Goal: Entertainment & Leisure: Consume media (video, audio)

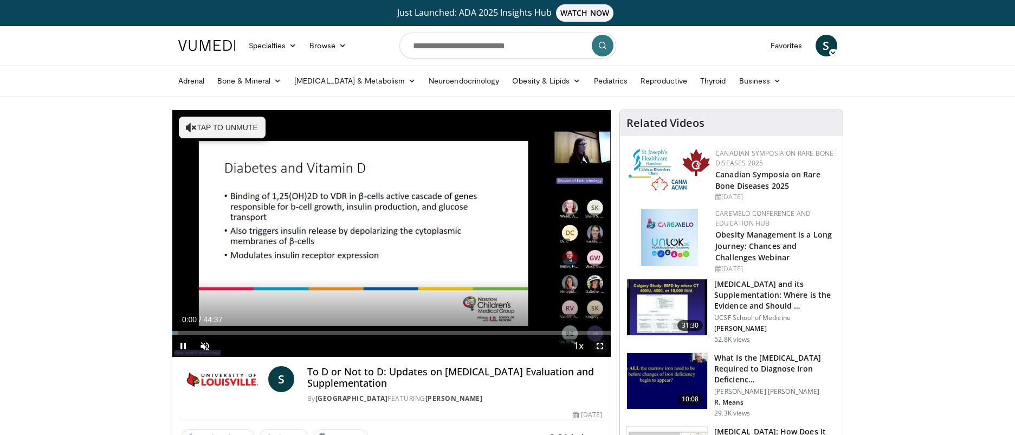
click at [601, 342] on span "Video Player" at bounding box center [600, 346] width 22 height 22
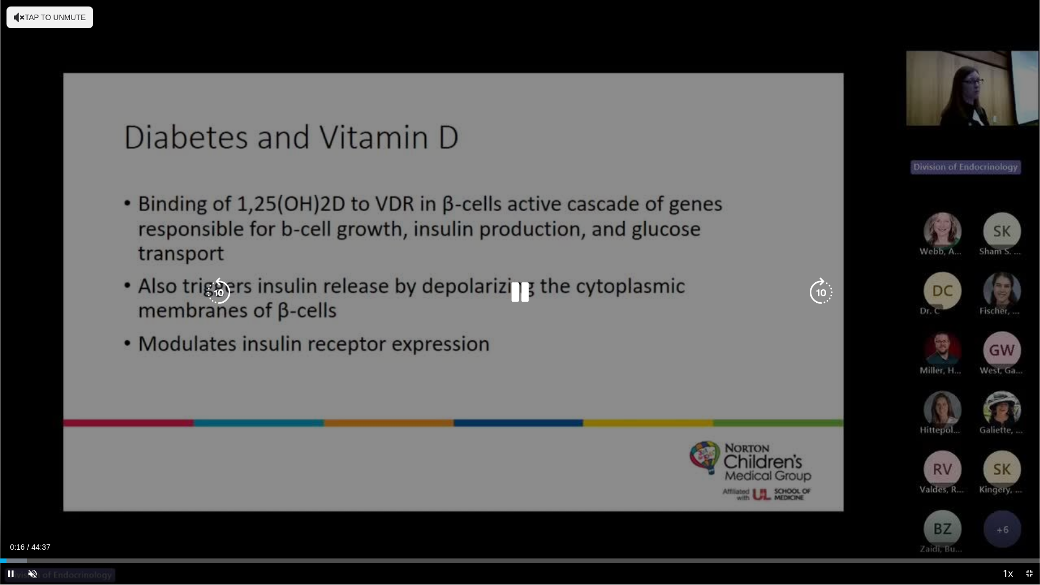
click at [822, 288] on icon "Video Player" at bounding box center [821, 292] width 30 height 30
click at [812, 292] on icon "Video Player" at bounding box center [821, 292] width 30 height 30
click at [526, 292] on icon "Video Player" at bounding box center [520, 292] width 30 height 30
click at [825, 27] on div "10 seconds Tap to unmute" at bounding box center [520, 292] width 1040 height 585
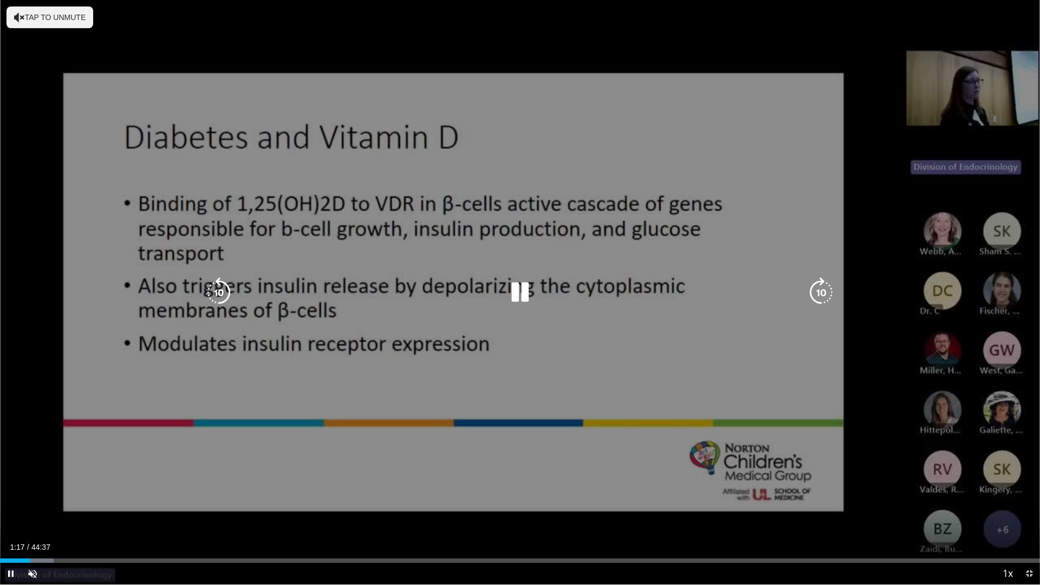
click at [943, 30] on div "10 seconds Tap to unmute" at bounding box center [520, 292] width 1040 height 585
click at [841, 36] on div "10 seconds Tap to unmute" at bounding box center [520, 292] width 1040 height 585
